Goal: Transaction & Acquisition: Download file/media

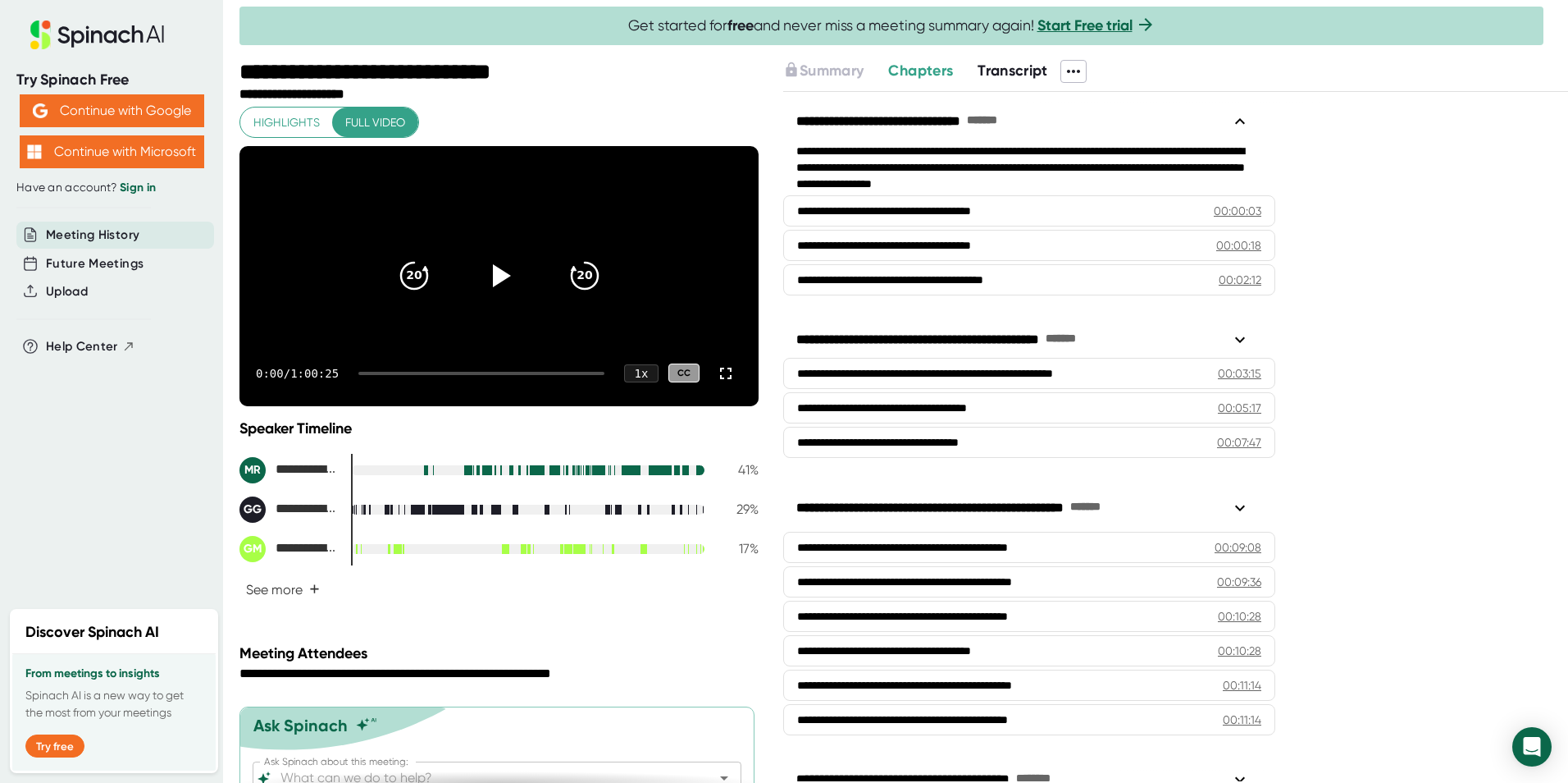
click at [1007, 66] on span "Transcript" at bounding box center [1012, 71] width 71 height 18
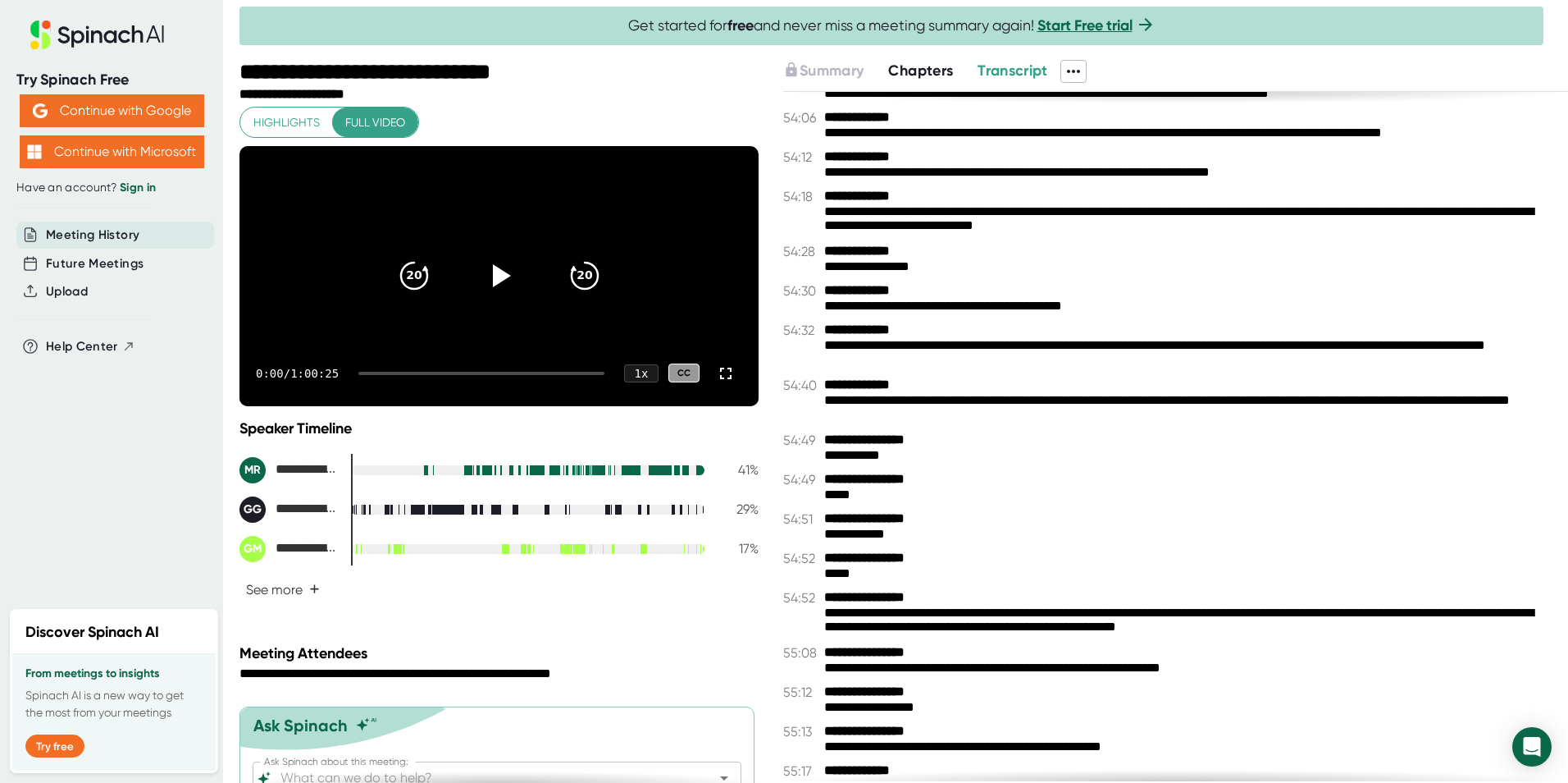
scroll to position [29023, 0]
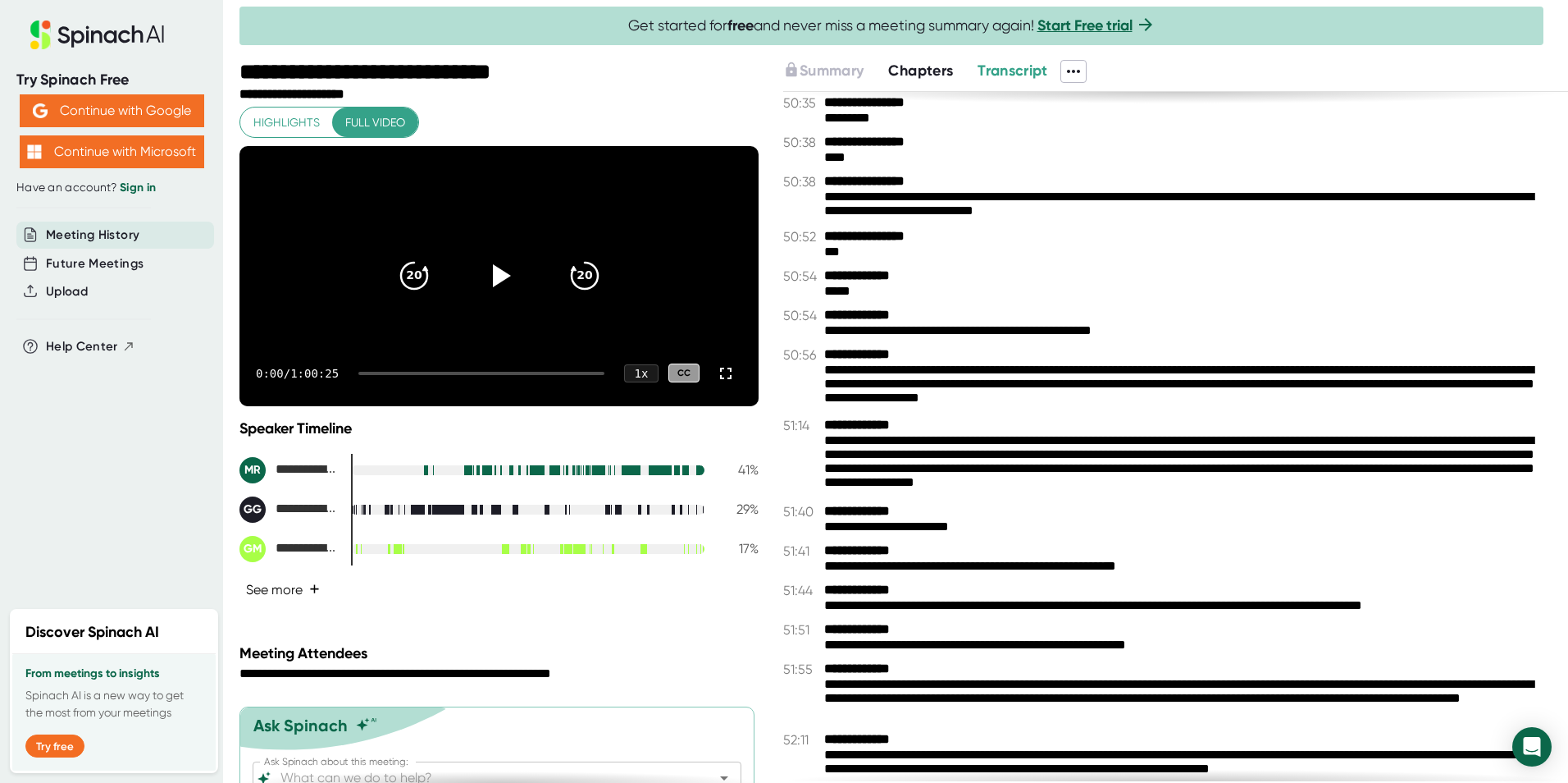
click at [276, 604] on button "See more +" at bounding box center [283, 588] width 87 height 28
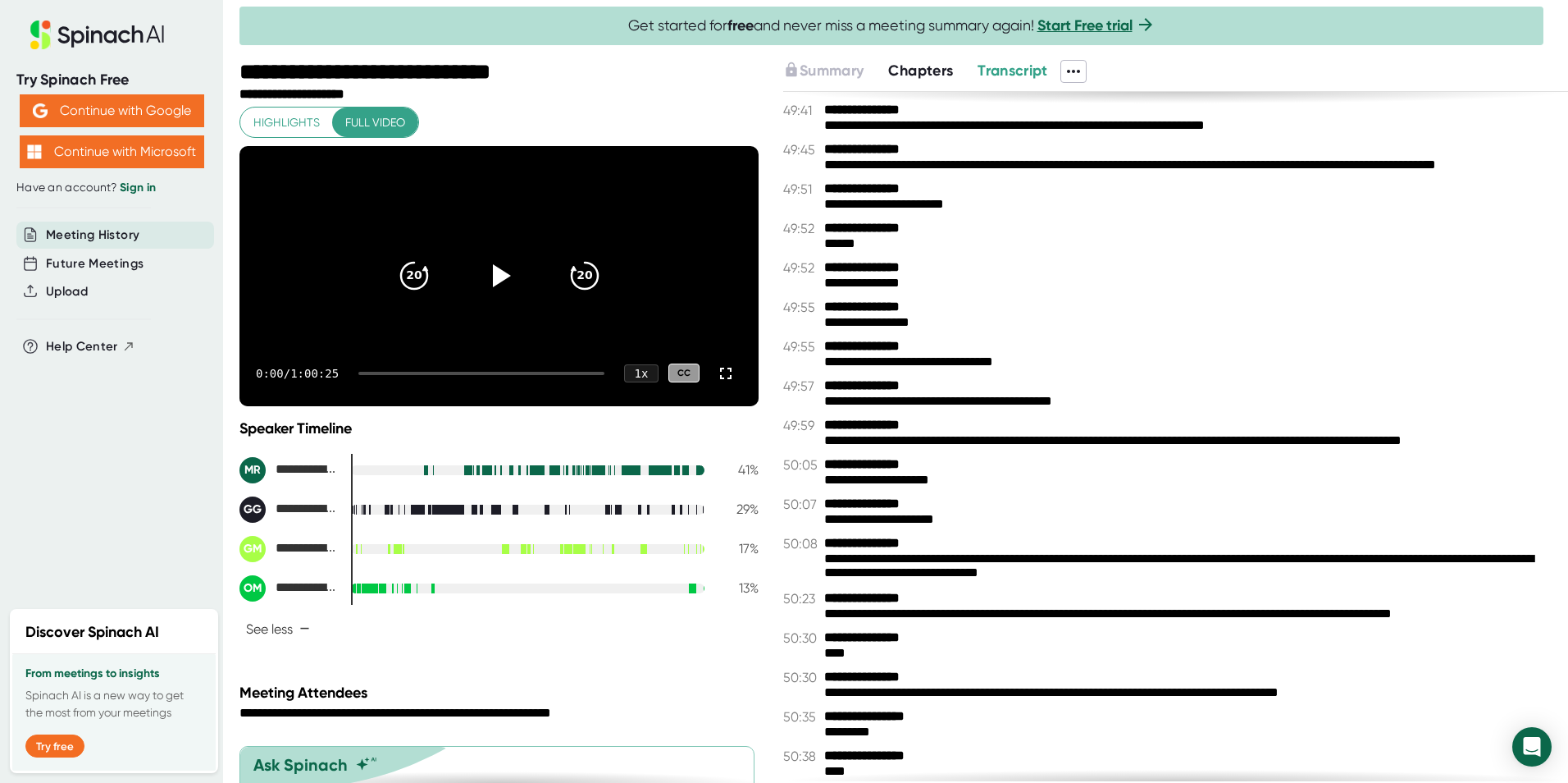
scroll to position [28039, 0]
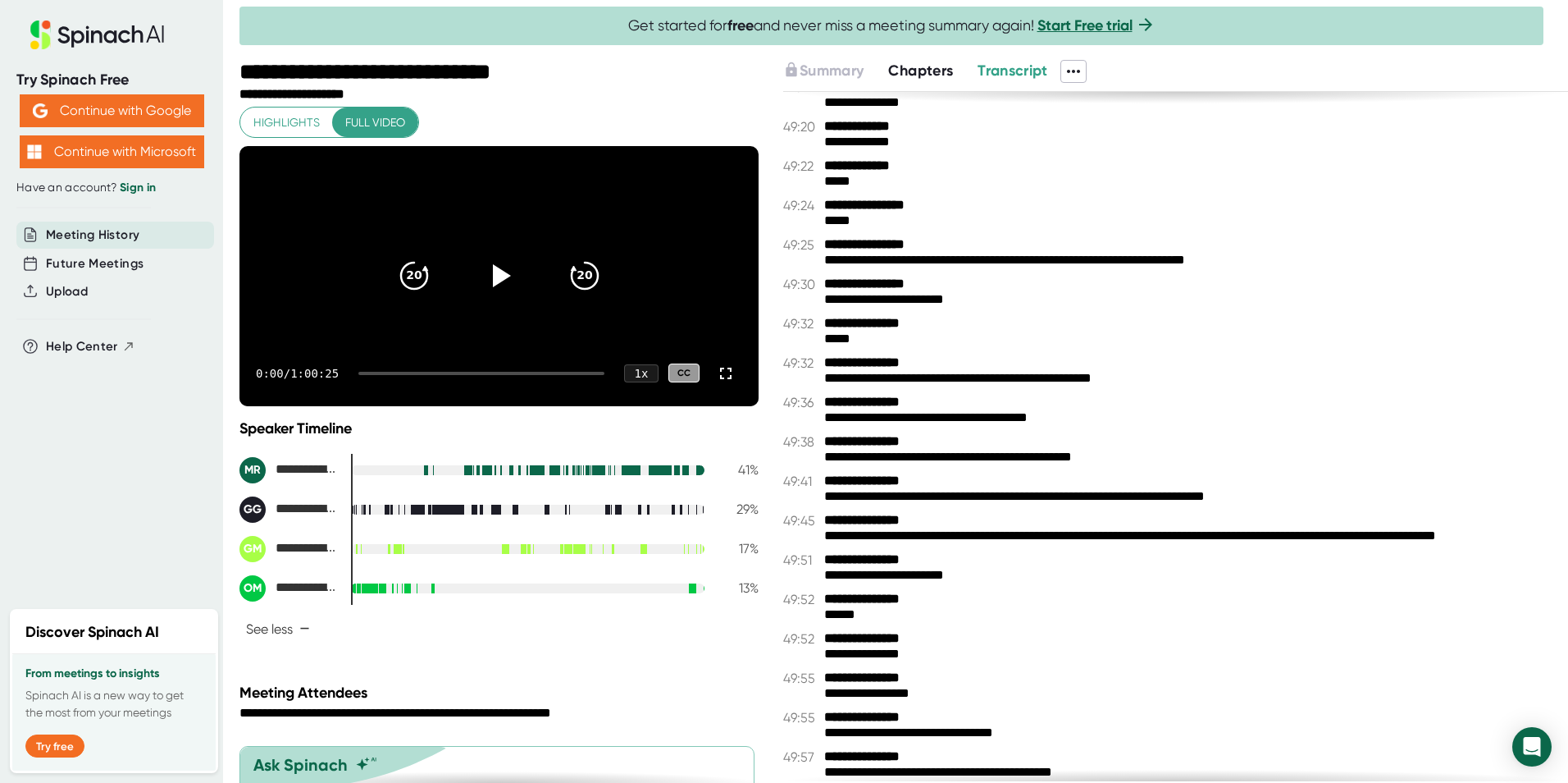
click at [1068, 70] on icon at bounding box center [1073, 72] width 20 height 20
click at [1101, 152] on div "Download Transcript" at bounding box center [1142, 158] width 130 height 17
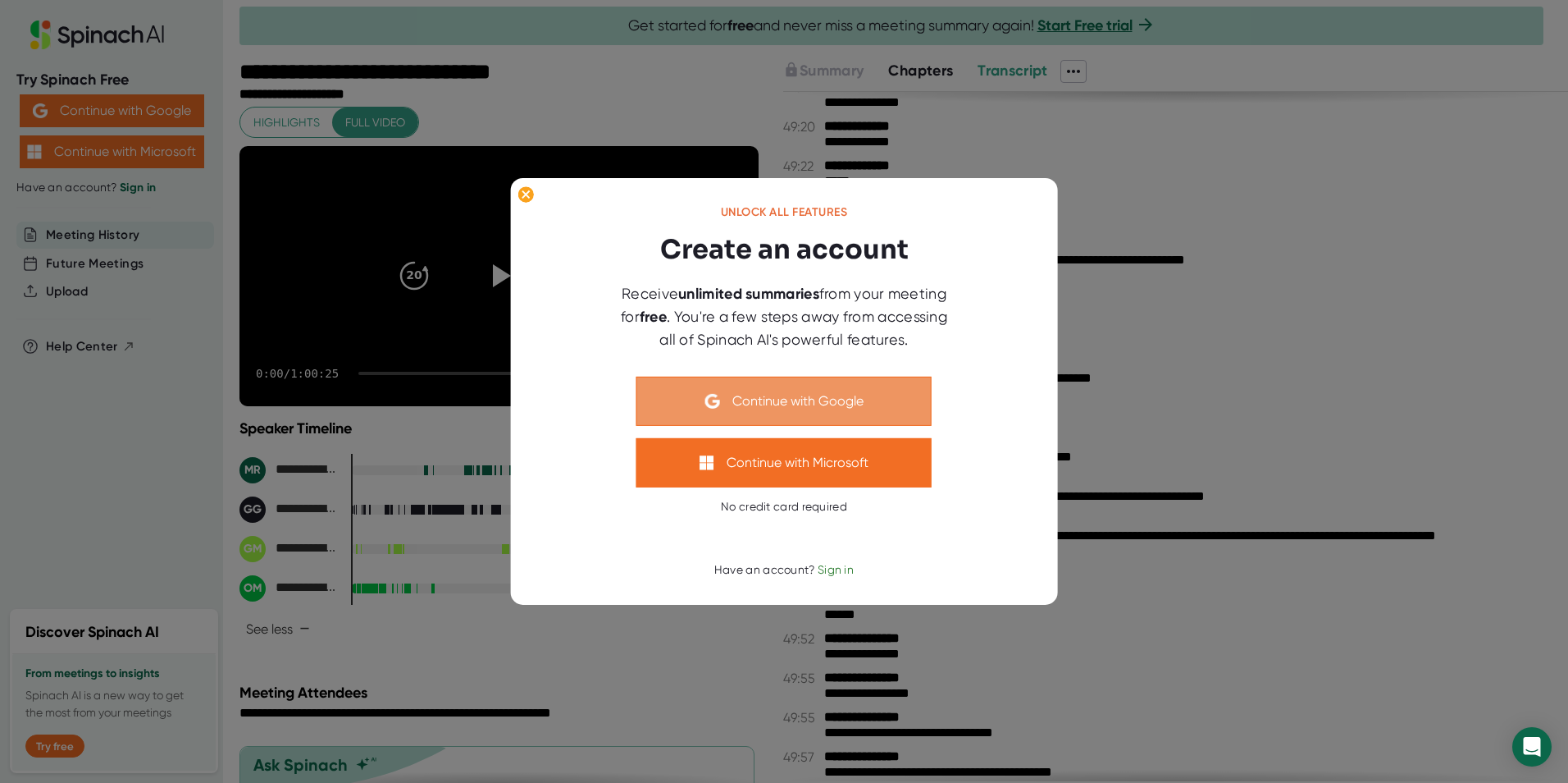
click at [809, 399] on button "Continue with Google" at bounding box center [784, 401] width 296 height 49
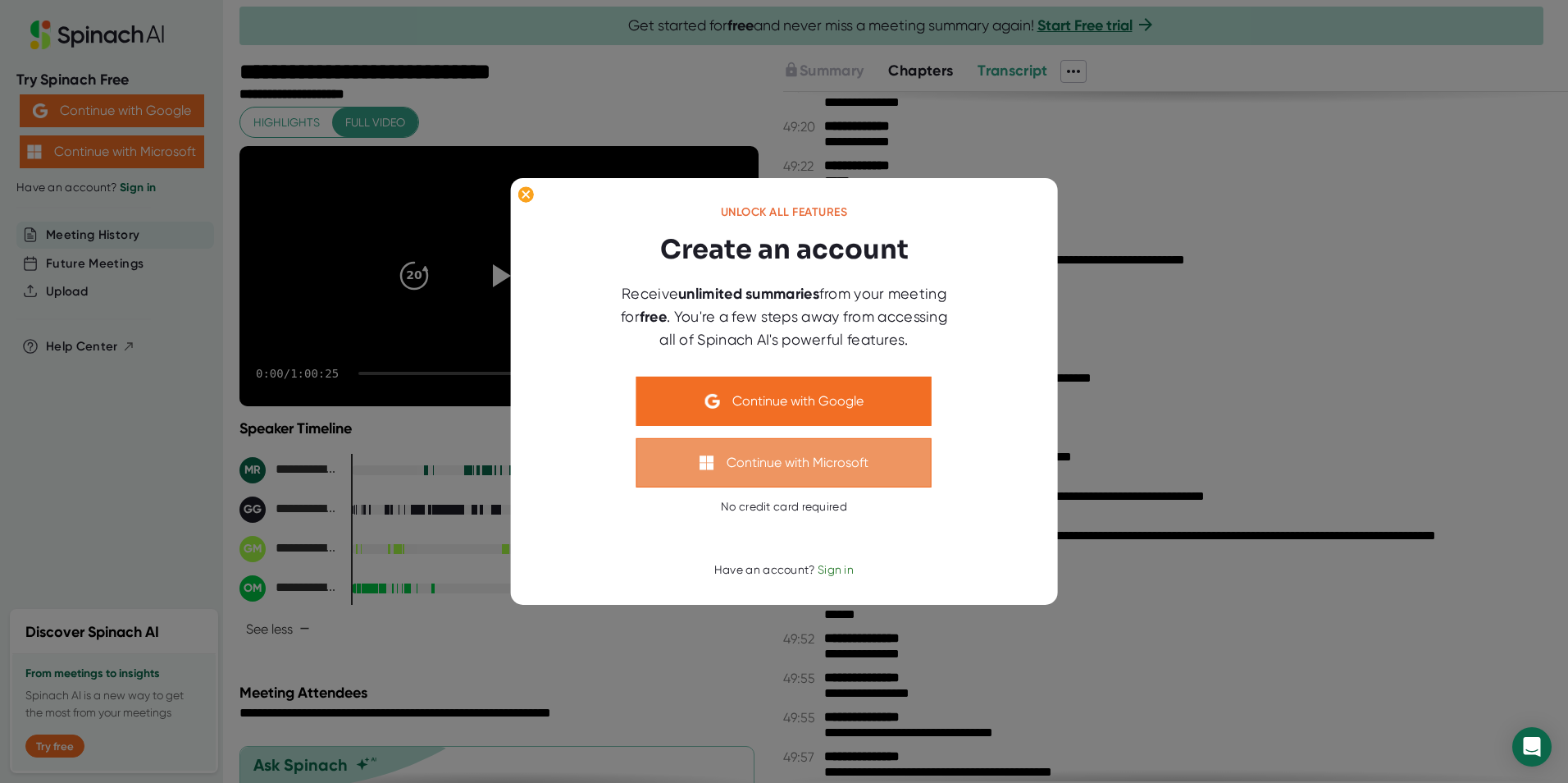
click at [767, 466] on button "Continue with Microsoft" at bounding box center [784, 463] width 296 height 49
